Goal: Task Accomplishment & Management: Use online tool/utility

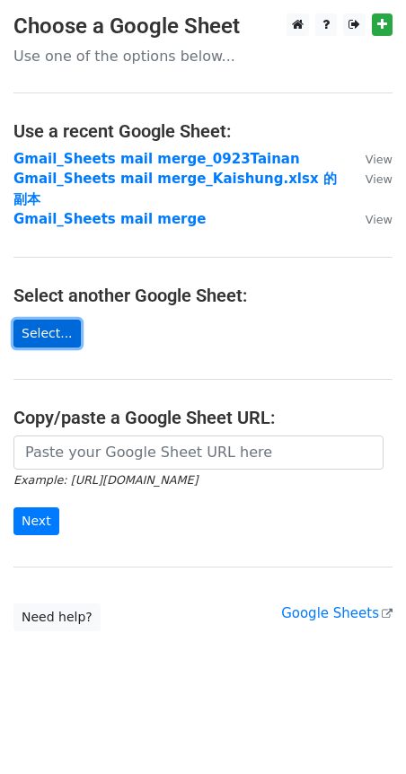
click at [45, 319] on link "Select..." at bounding box center [46, 333] width 67 height 28
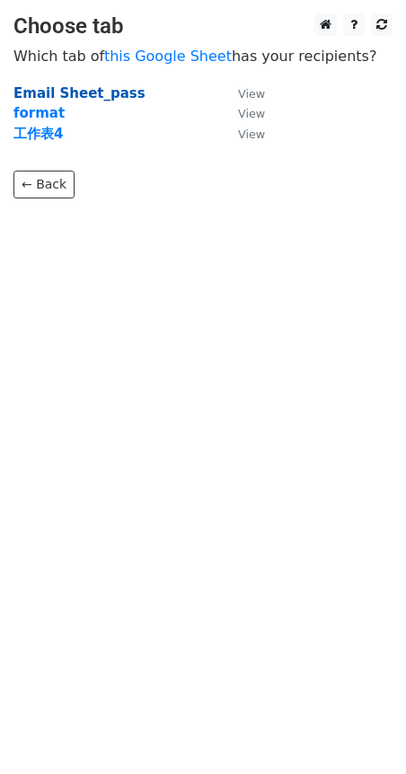
click at [92, 93] on strong "Email Sheet_pass" at bounding box center [79, 93] width 132 height 16
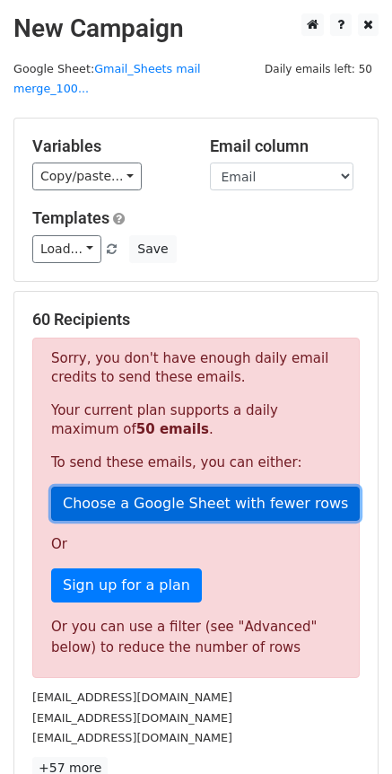
click at [174, 486] on link "Choose a Google Sheet with fewer rows" at bounding box center [205, 503] width 309 height 34
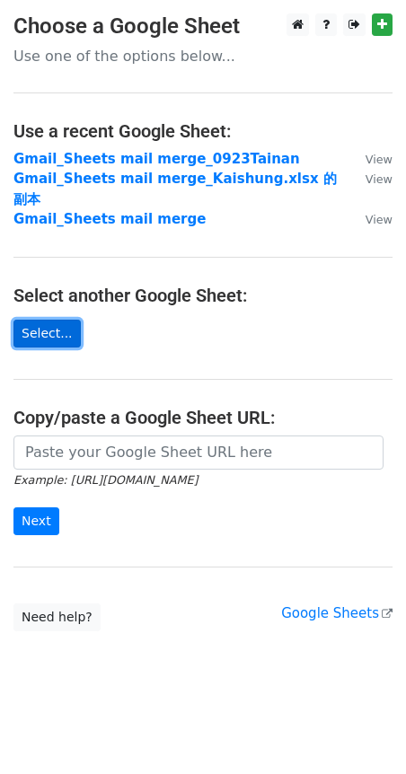
click at [37, 319] on link "Select..." at bounding box center [46, 333] width 67 height 28
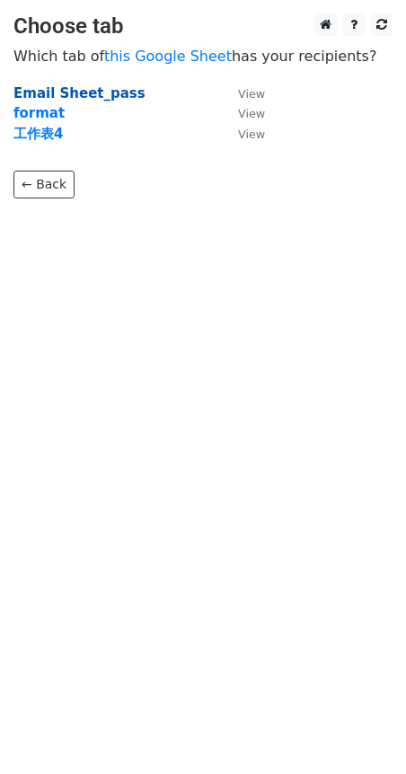
click at [108, 95] on strong "Email Sheet_pass" at bounding box center [79, 93] width 132 height 16
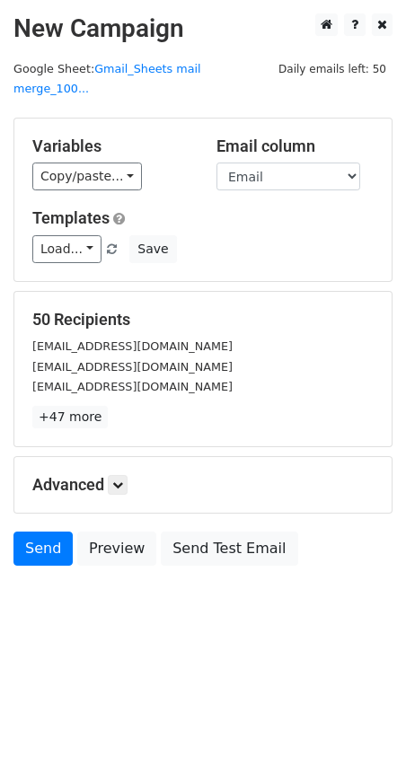
click at [136, 162] on div "Copy/paste... {{通知日期}} {{Email}} {{Name}} {{Association}} {{Organization}} {{Pa…" at bounding box center [110, 176] width 157 height 28
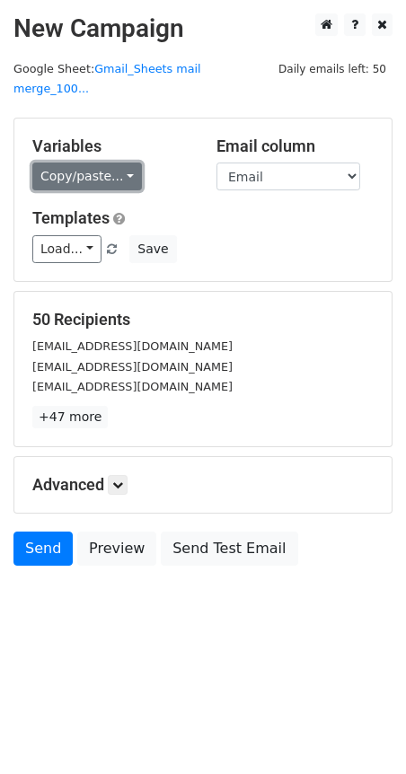
click at [128, 162] on link "Copy/paste..." at bounding box center [86, 176] width 109 height 28
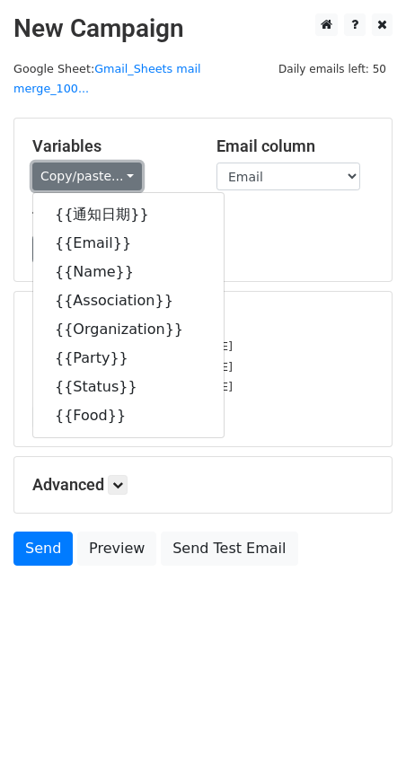
click at [128, 162] on link "Copy/paste..." at bounding box center [86, 176] width 109 height 28
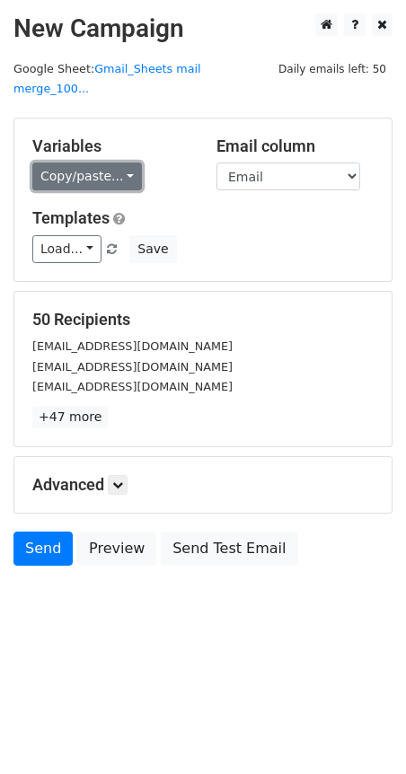
click at [128, 162] on link "Copy/paste..." at bounding box center [86, 176] width 109 height 28
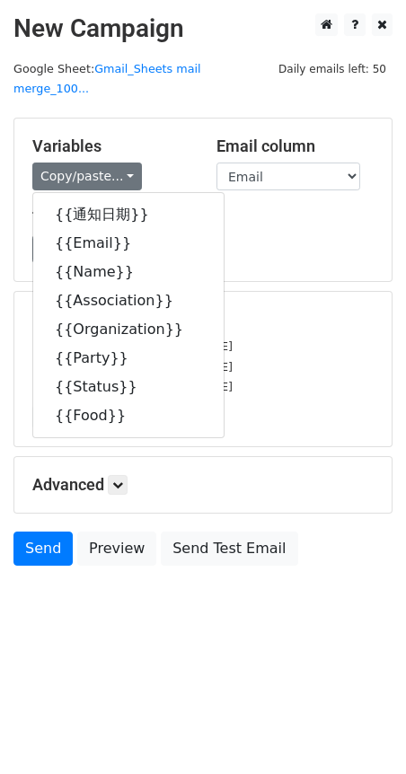
click at [322, 259] on div "Variables Copy/paste... {{通知日期}} {{Email}} {{Name}} {{Association}} {{Organizat…" at bounding box center [202, 199] width 377 height 162
